Goal: Task Accomplishment & Management: Use online tool/utility

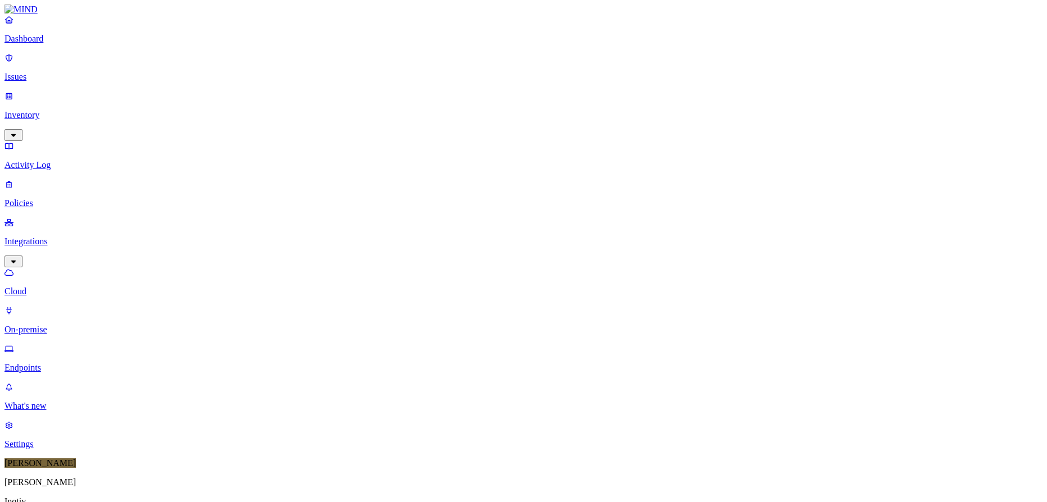
click at [330, 127] on div "Paused" at bounding box center [330, 137] width 0 height 20
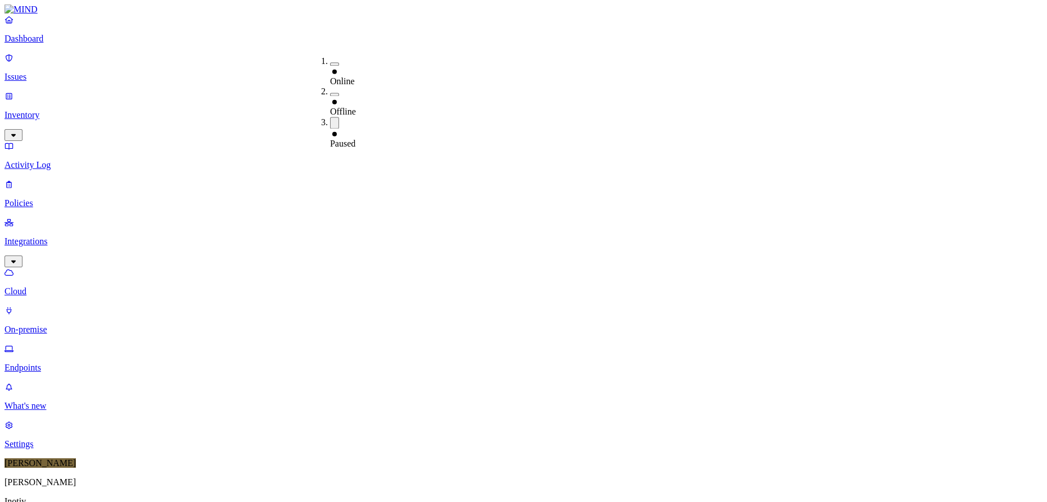
click at [330, 93] on button "button" at bounding box center [334, 94] width 9 height 3
click at [330, 119] on button "button" at bounding box center [334, 125] width 9 height 12
click at [330, 87] on button "button" at bounding box center [334, 93] width 9 height 12
